Goal: Task Accomplishment & Management: Complete application form

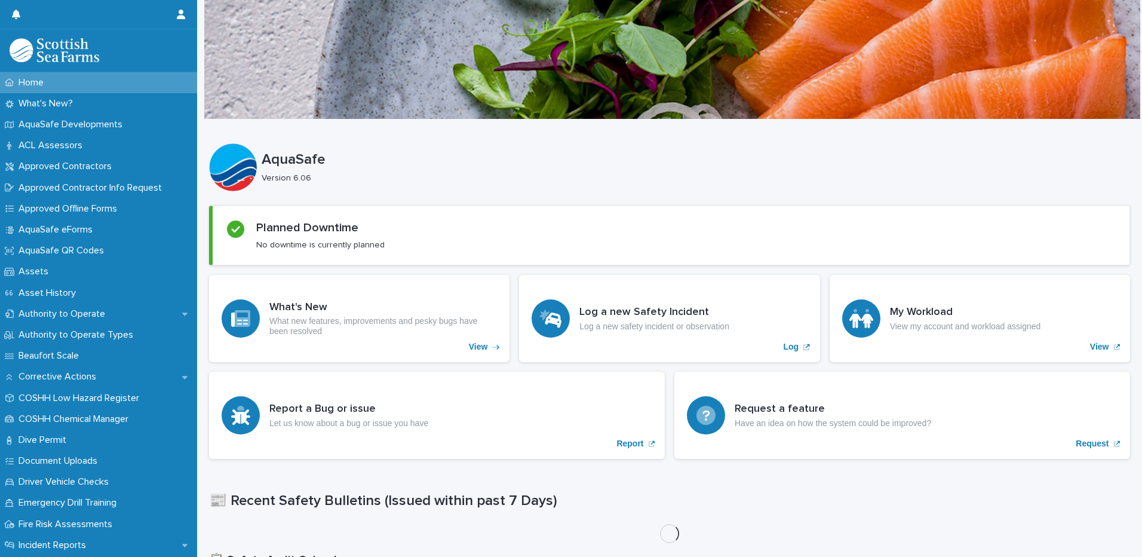
scroll to position [206, 0]
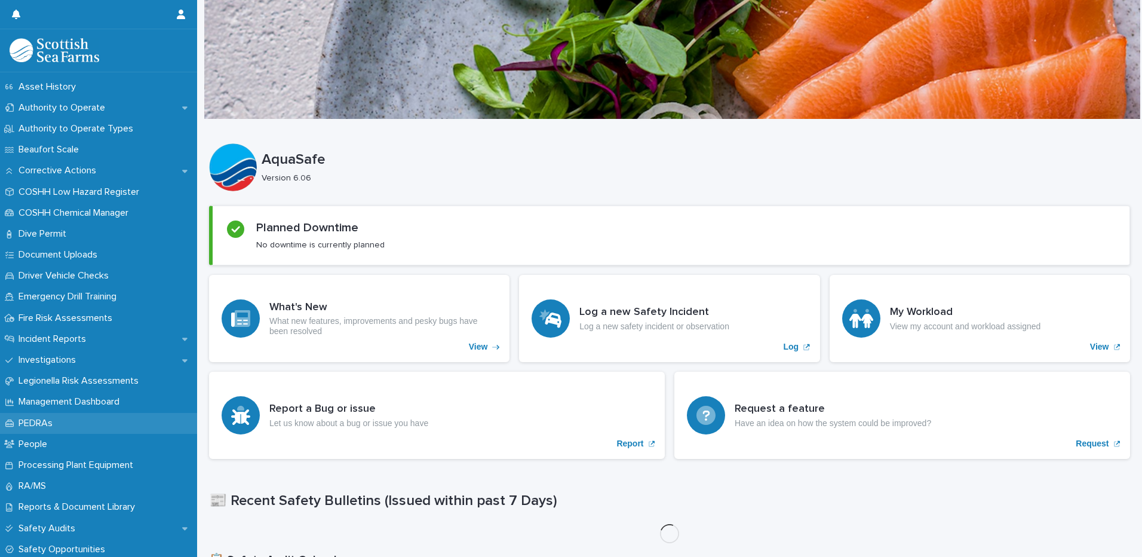
click at [52, 415] on div "PEDRAs" at bounding box center [98, 423] width 197 height 21
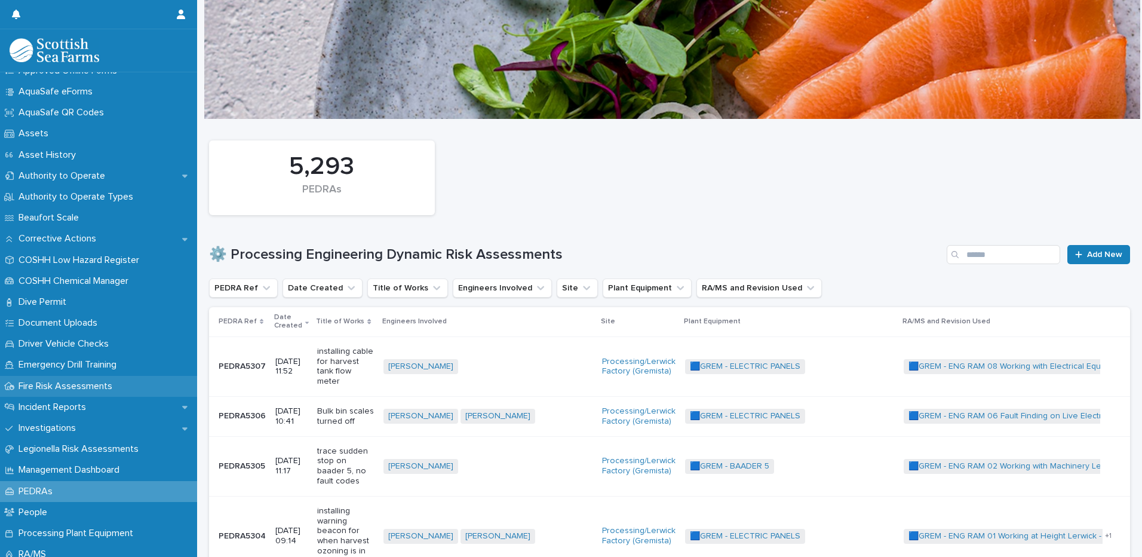
scroll to position [139, 0]
click at [112, 409] on div "Incident Reports" at bounding box center [98, 406] width 197 height 21
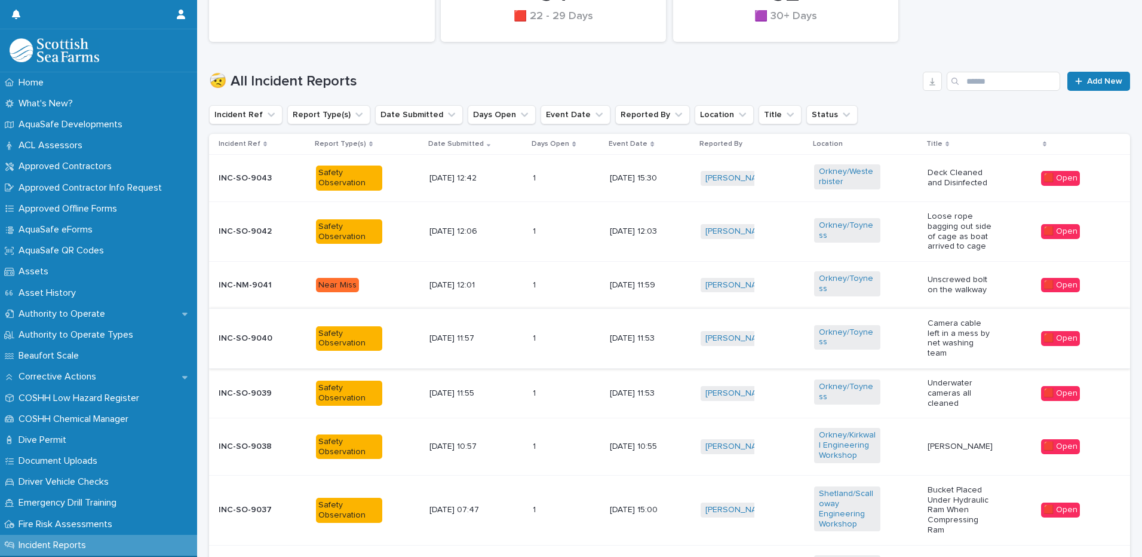
scroll to position [334, 0]
click at [1097, 79] on span "Add New" at bounding box center [1104, 82] width 35 height 8
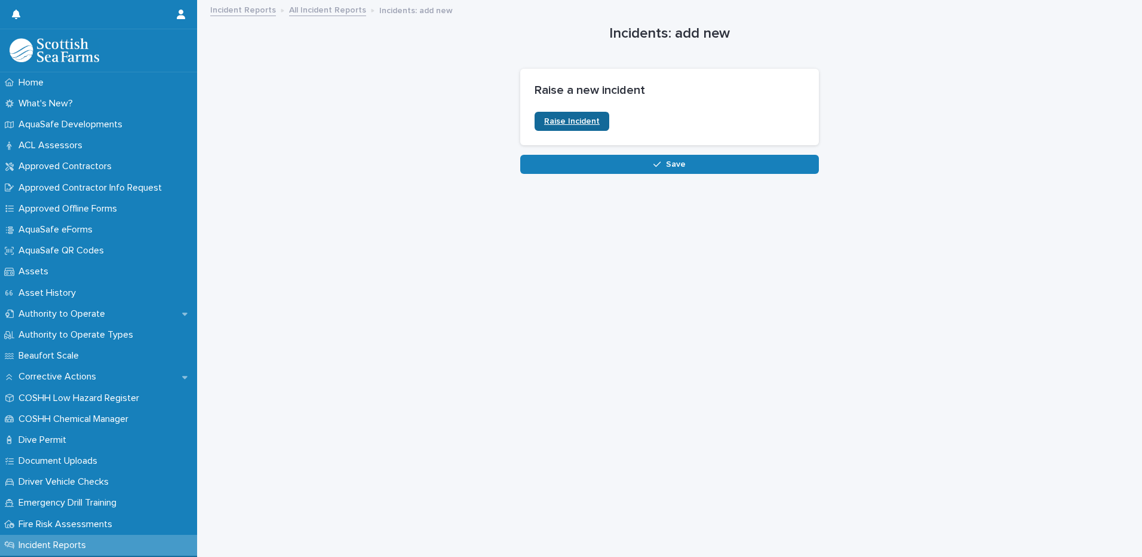
click at [571, 117] on span "Raise Incident" at bounding box center [572, 121] width 56 height 8
